Goal: Check status

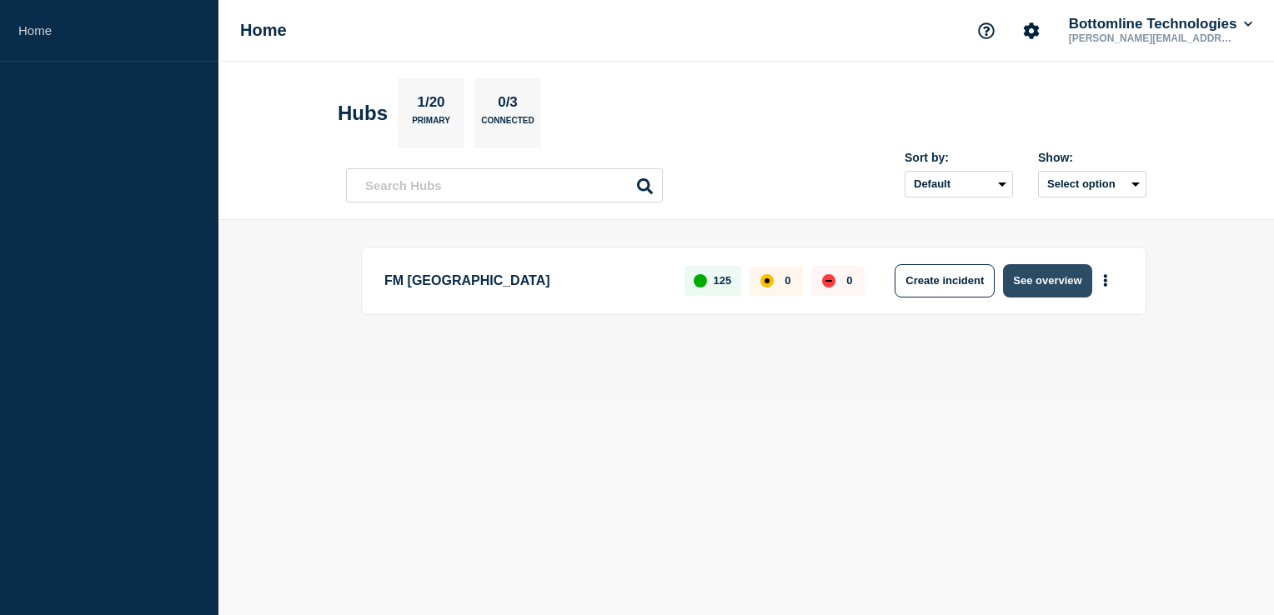
click at [1044, 286] on button "See overview" at bounding box center [1047, 280] width 88 height 33
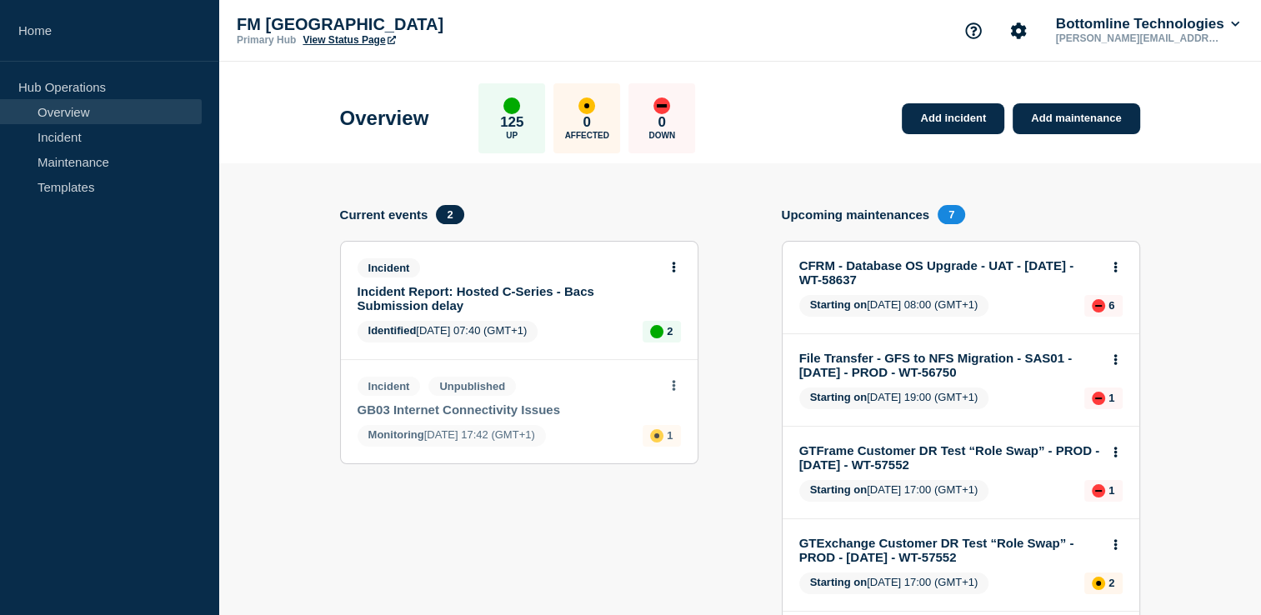
click at [870, 267] on link "CFRM - Database OS Upgrade - UAT - [DATE] - WT-58637" at bounding box center [950, 272] width 301 height 28
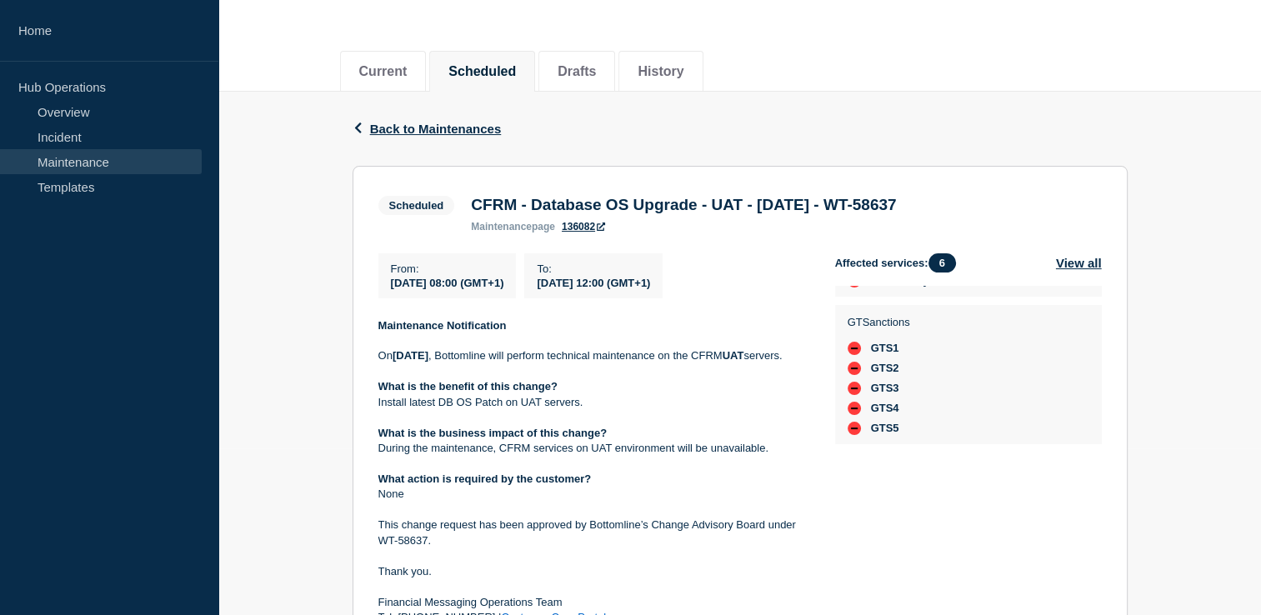
scroll to position [250, 0]
